Goal: Task Accomplishment & Management: Manage account settings

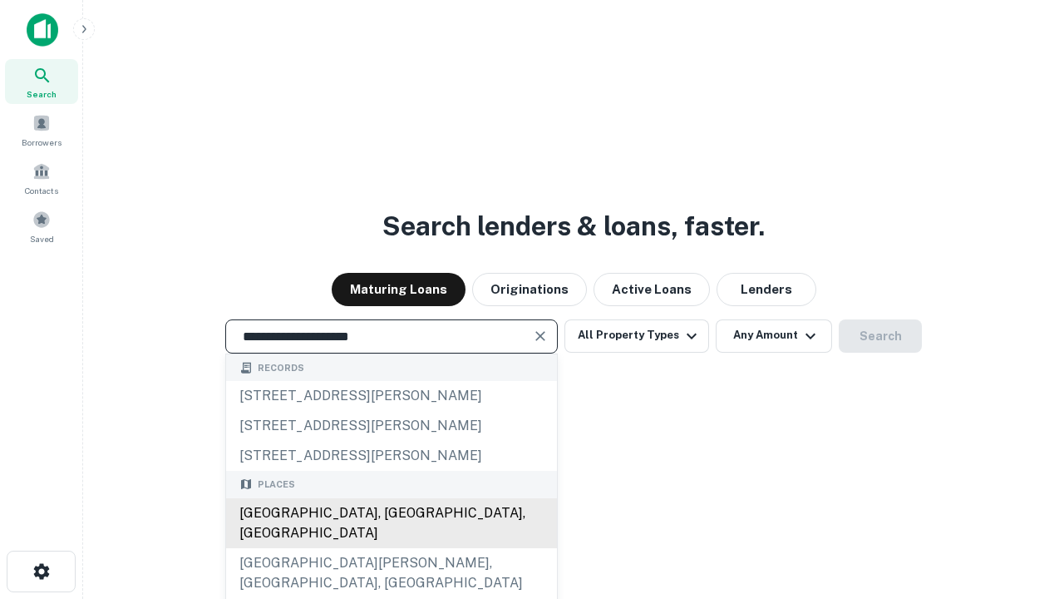
click at [391, 548] on div "[GEOGRAPHIC_DATA], [GEOGRAPHIC_DATA], [GEOGRAPHIC_DATA]" at bounding box center [391, 523] width 331 height 50
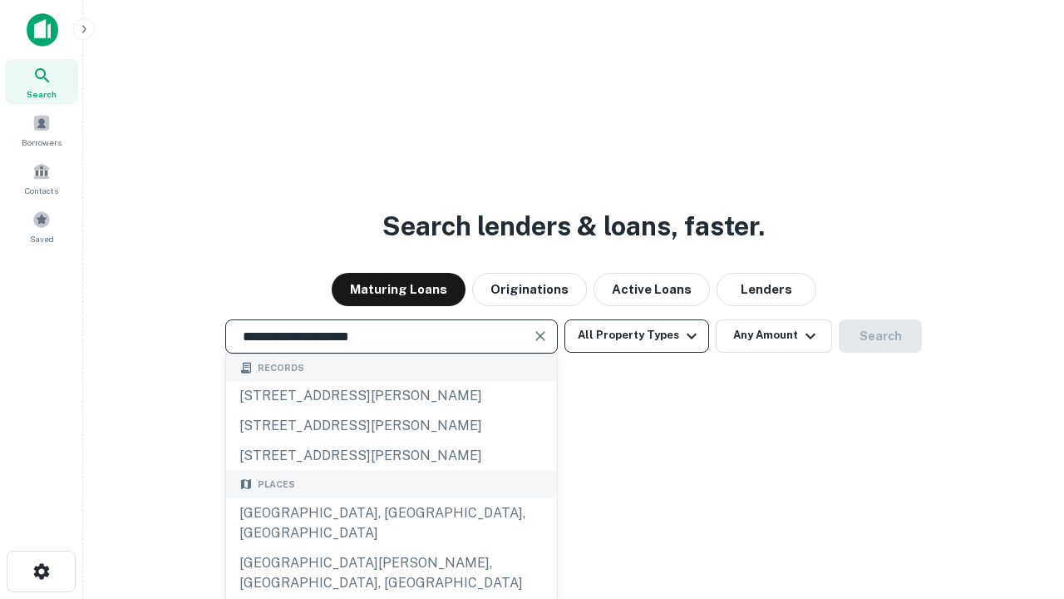
type input "**********"
click at [637, 335] on button "All Property Types" at bounding box center [636, 335] width 145 height 33
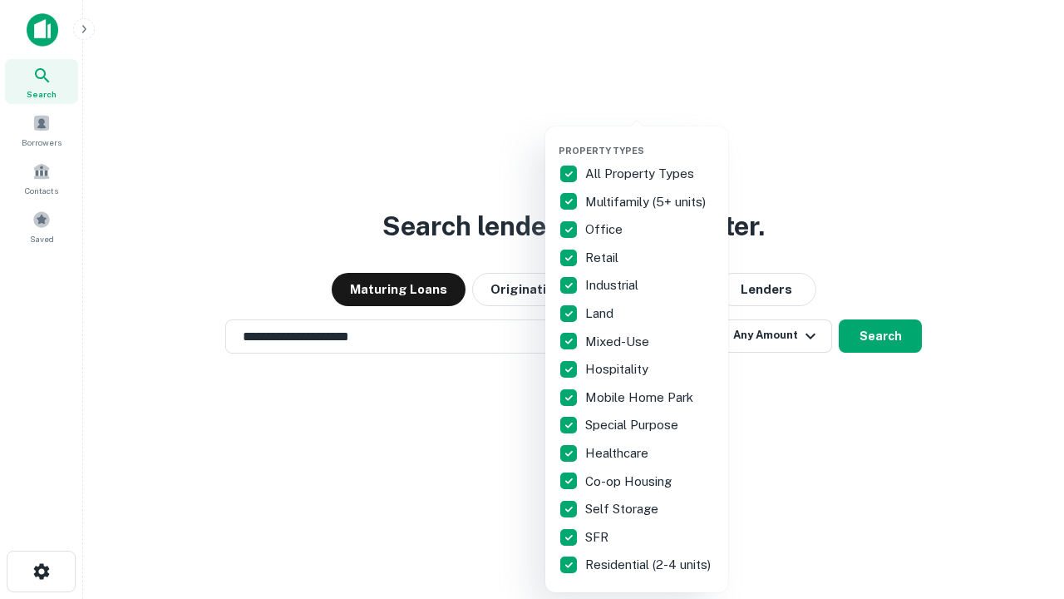
click at [650, 140] on button "button" at bounding box center [650, 140] width 183 height 1
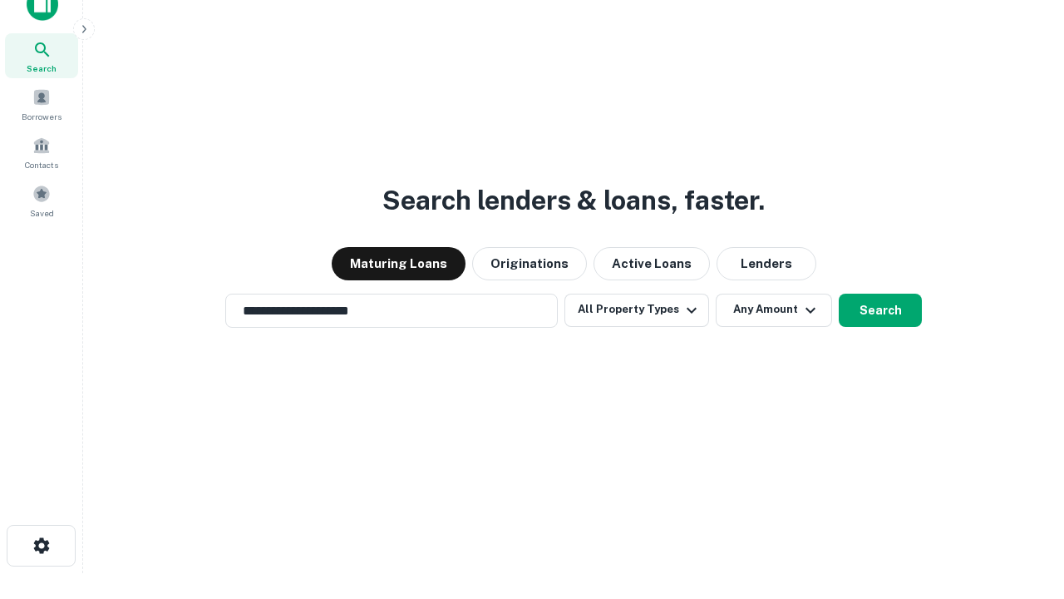
scroll to position [10, 200]
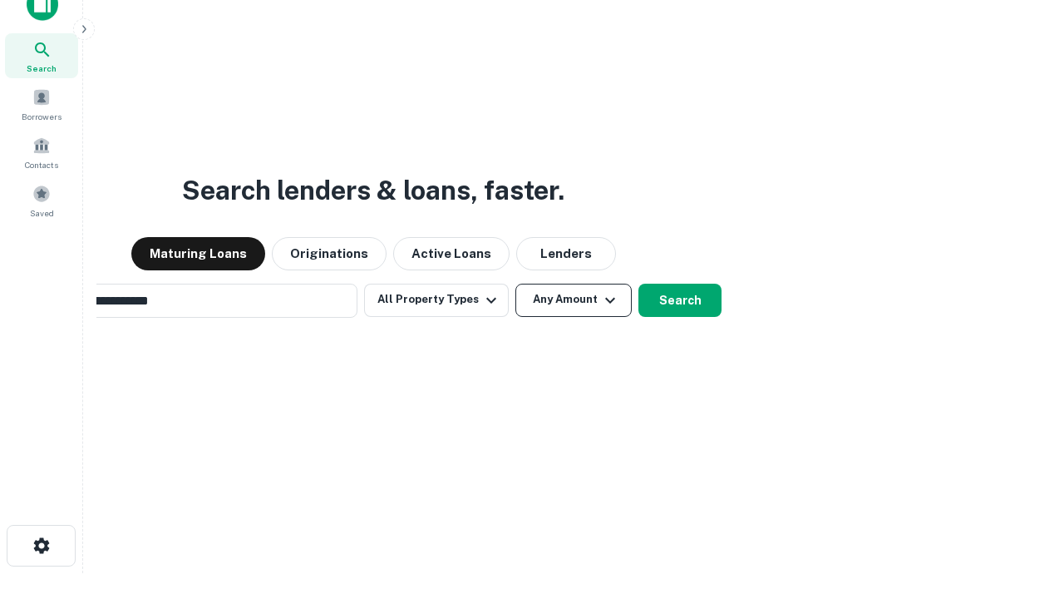
click at [515, 283] on button "Any Amount" at bounding box center [573, 299] width 116 height 33
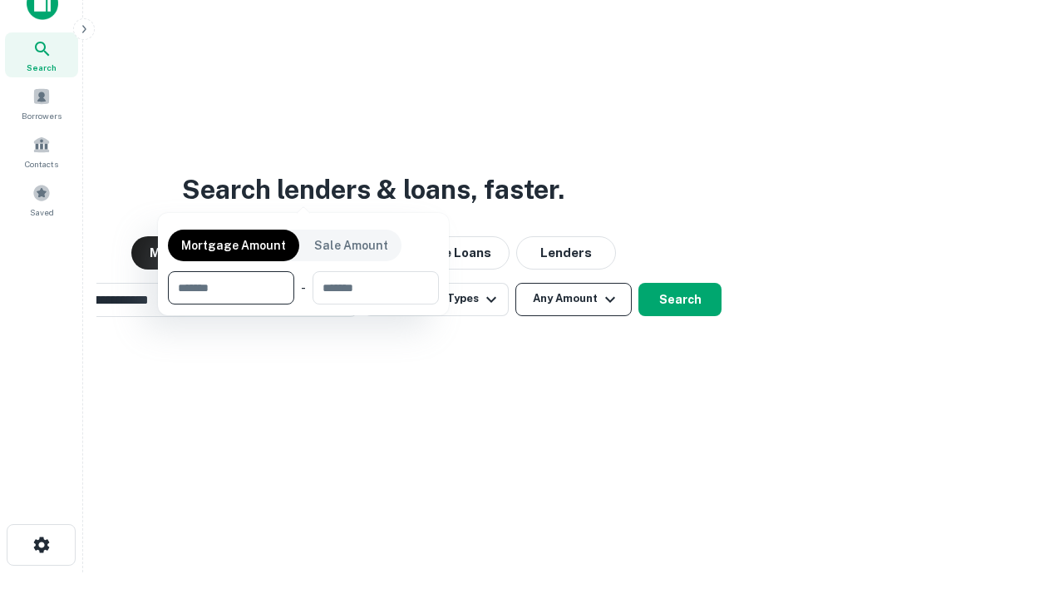
scroll to position [120, 471]
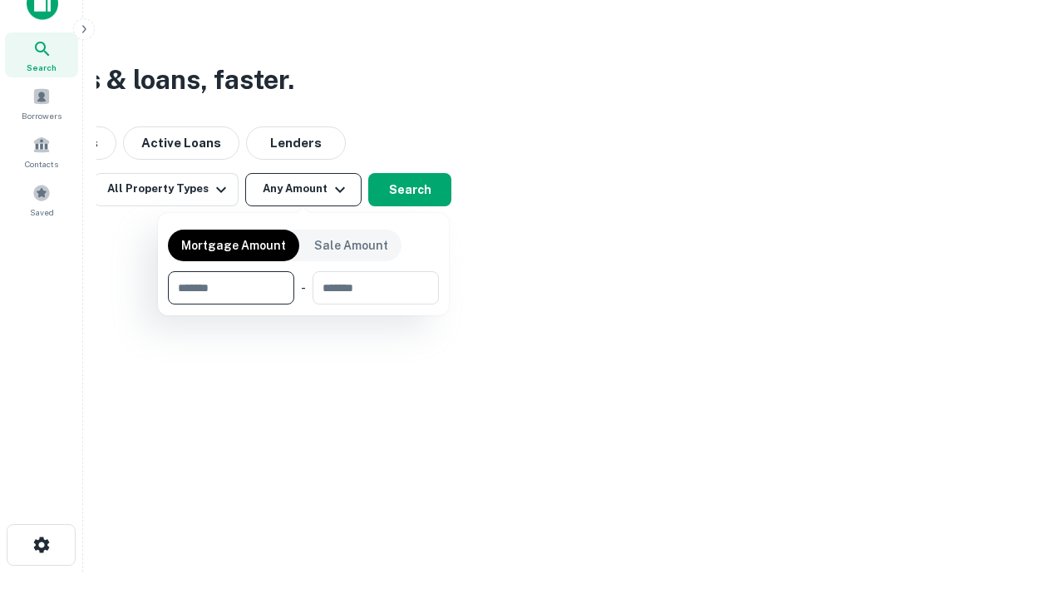
type input "*******"
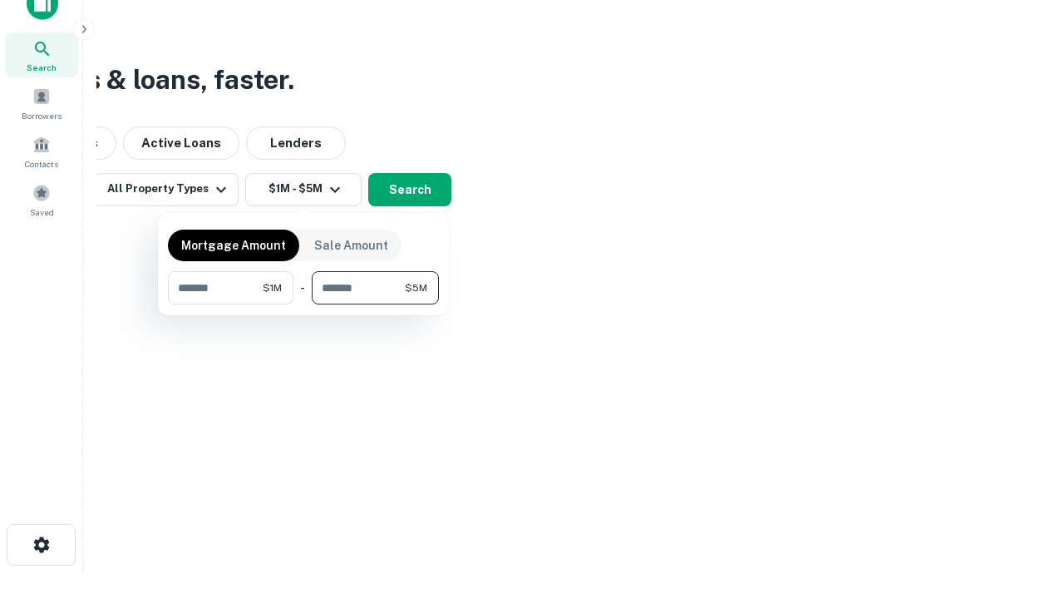
type input "*******"
click at [303, 304] on button "button" at bounding box center [303, 304] width 271 height 1
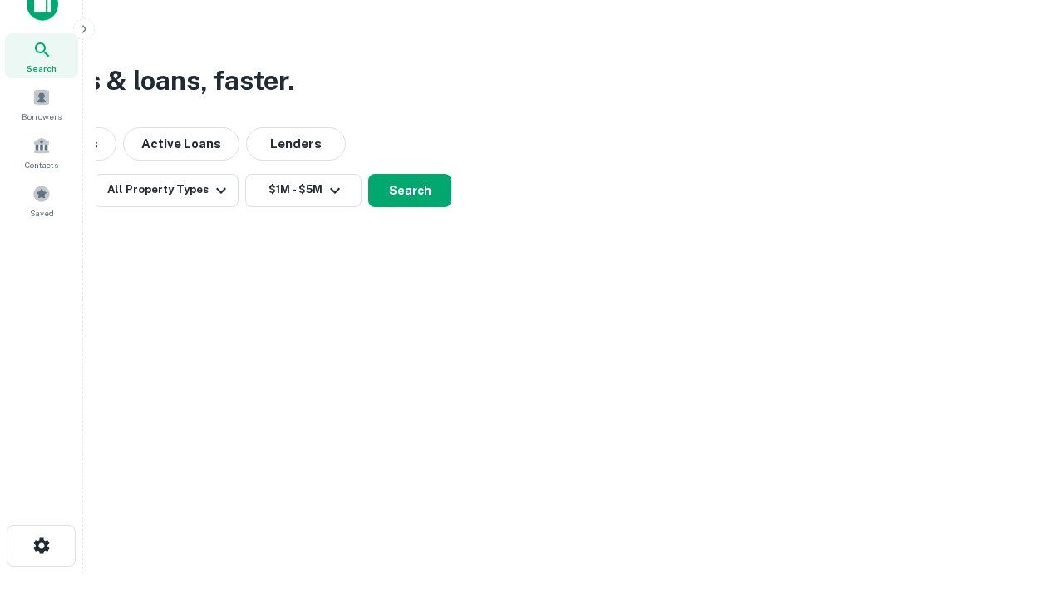
scroll to position [10, 307]
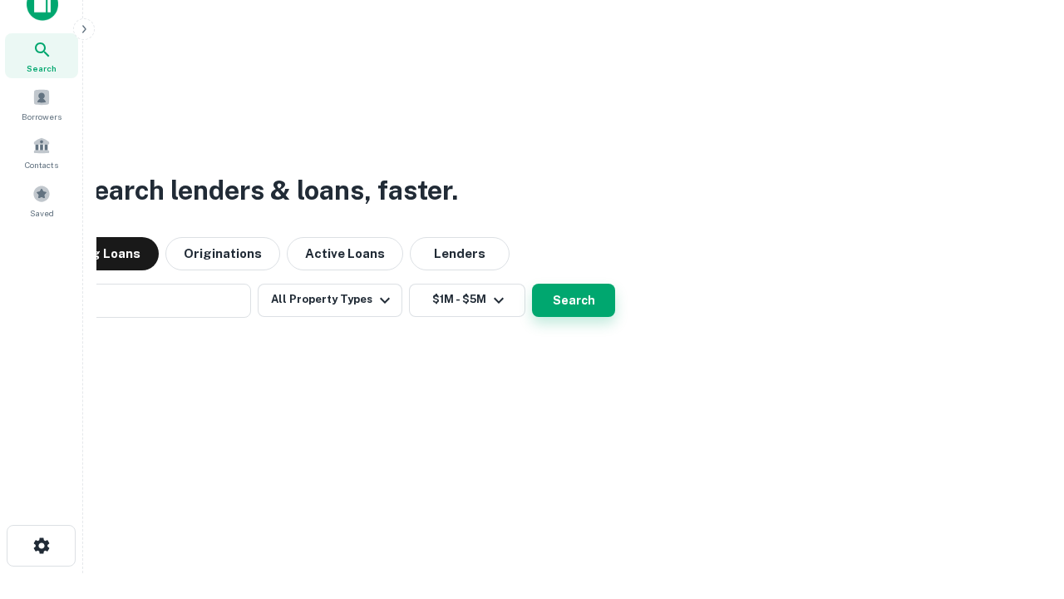
click at [532, 283] on button "Search" at bounding box center [573, 299] width 83 height 33
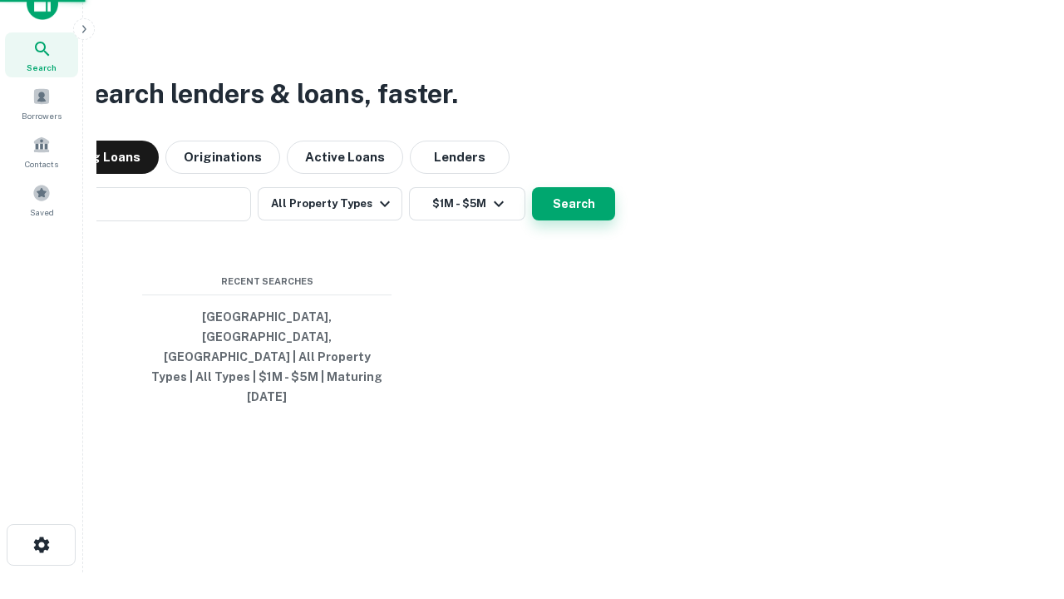
scroll to position [44, 471]
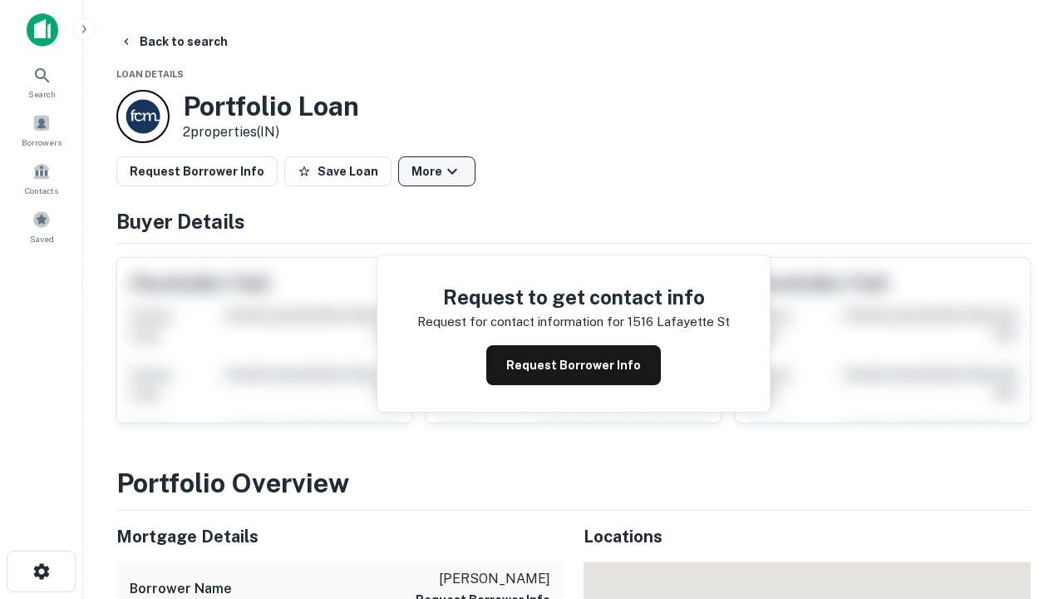
click at [436, 171] on button "More" at bounding box center [436, 171] width 77 height 30
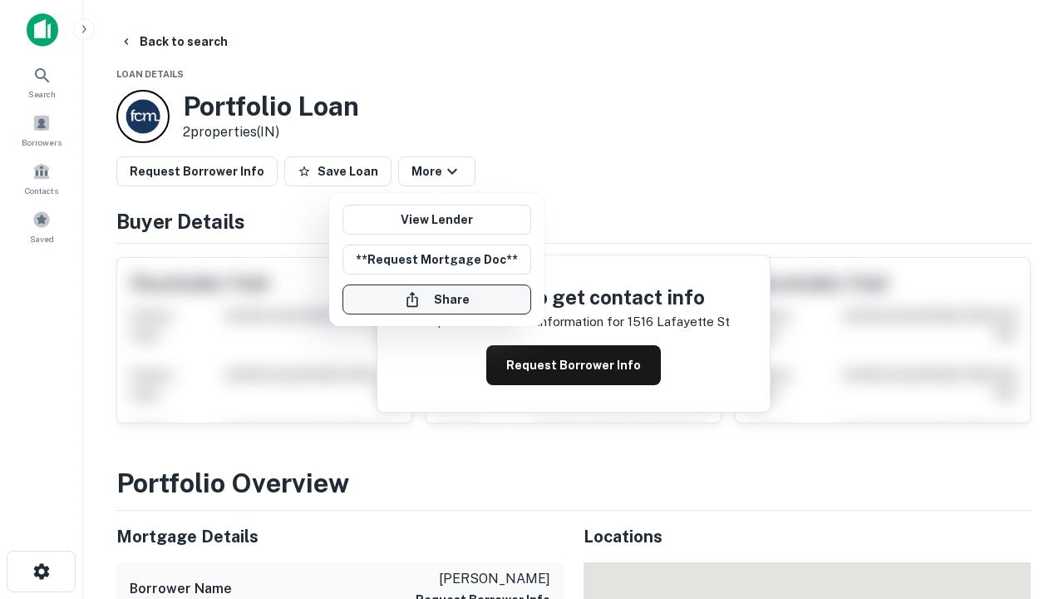
click at [436, 299] on button "Share" at bounding box center [437, 299] width 189 height 30
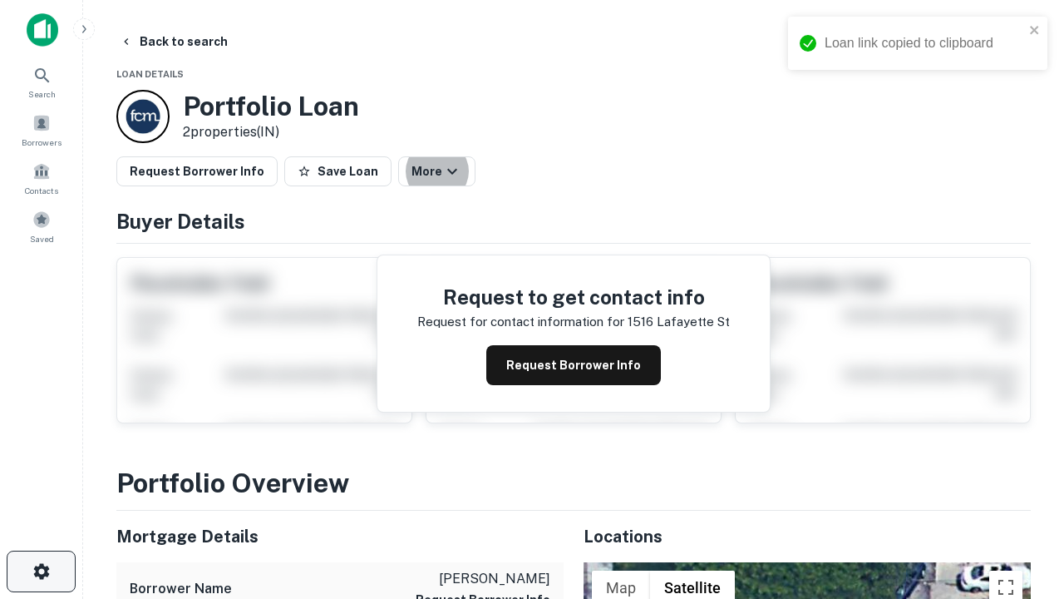
click at [41, 571] on icon "button" at bounding box center [42, 571] width 20 height 20
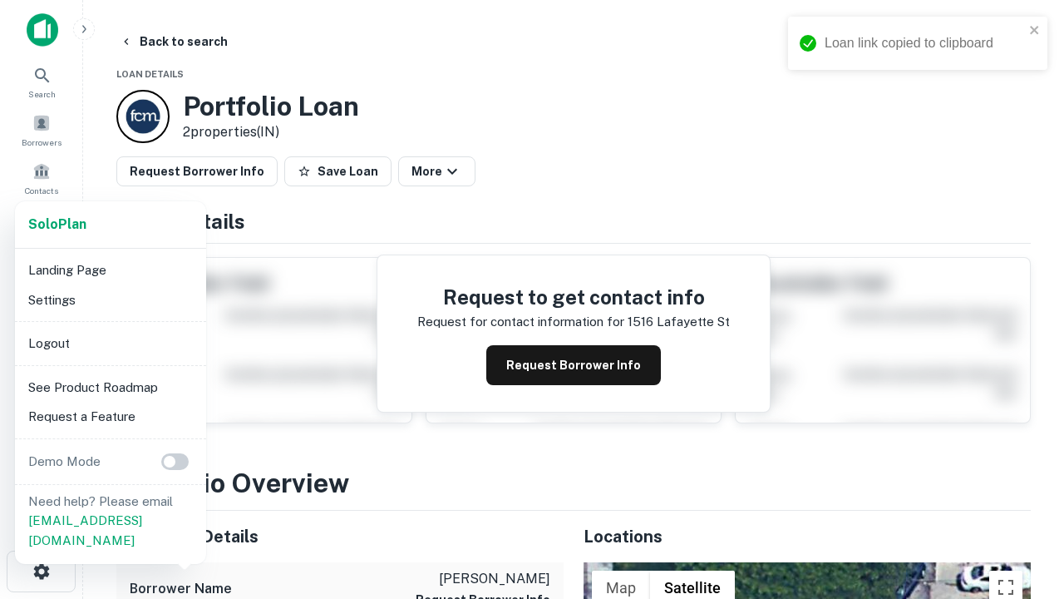
click at [110, 343] on li "Logout" at bounding box center [111, 343] width 178 height 30
